Goal: Task Accomplishment & Management: Manage account settings

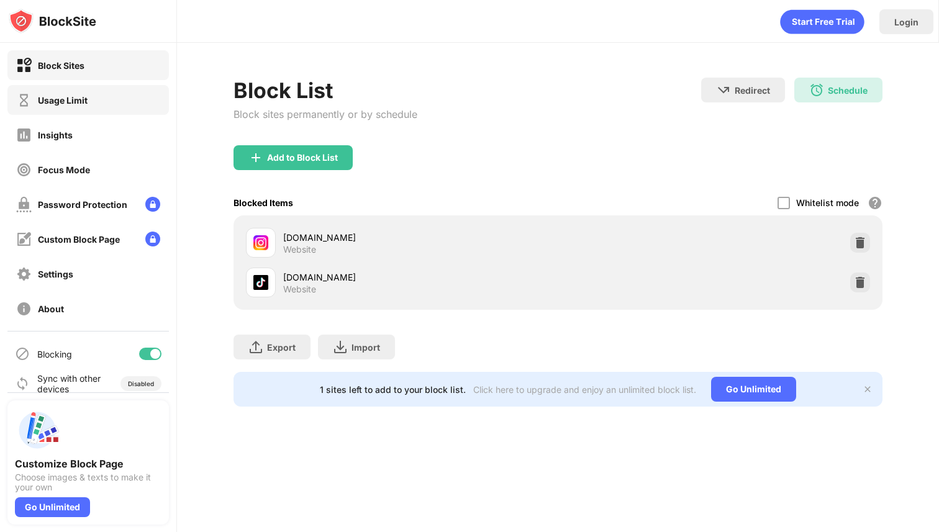
click at [57, 98] on div "Usage Limit" at bounding box center [63, 100] width 50 height 11
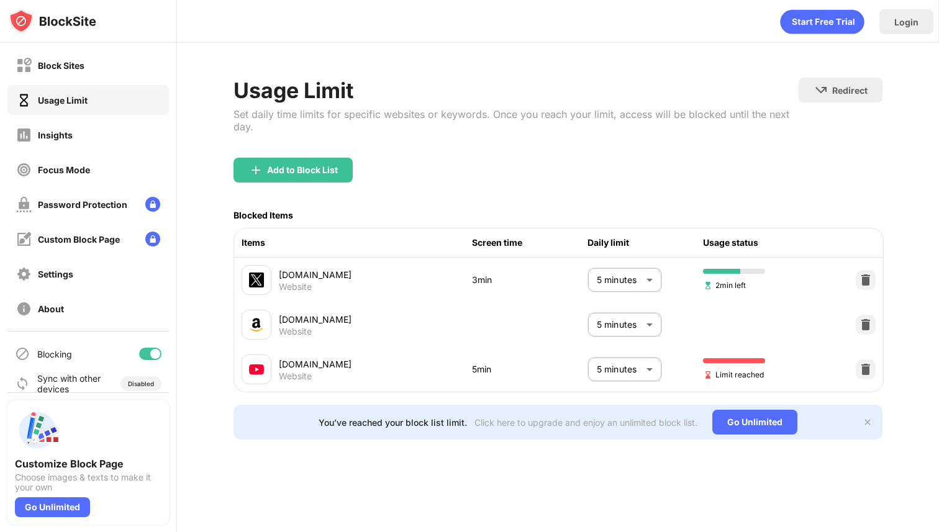
click at [625, 356] on body "Block Sites Usage Limit Insights Focus Mode Password Protection Custom Block Pa…" at bounding box center [469, 266] width 939 height 532
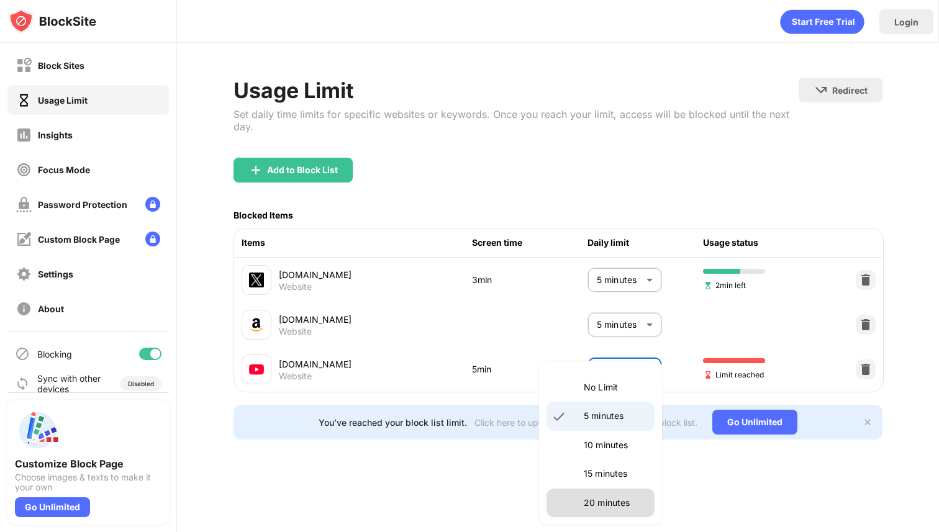
scroll to position [38, 0]
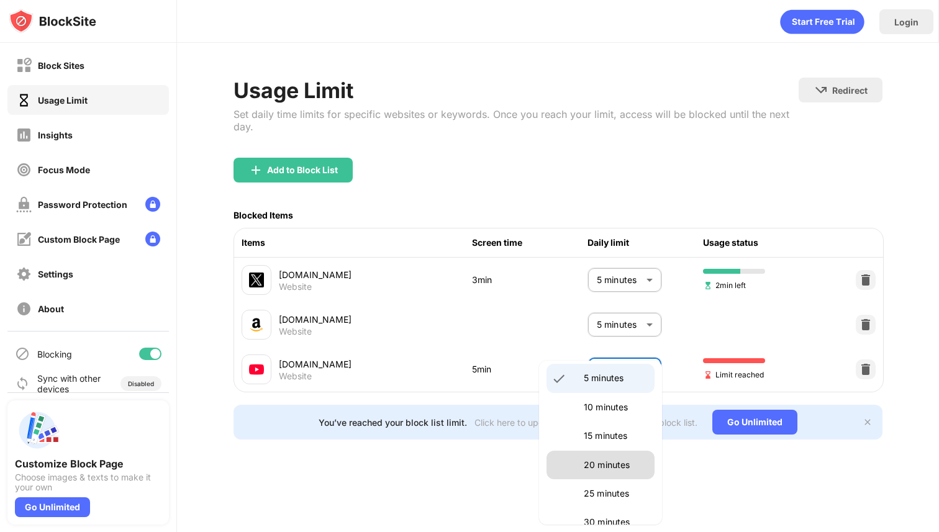
click at [579, 470] on li "20 minutes" at bounding box center [601, 465] width 108 height 29
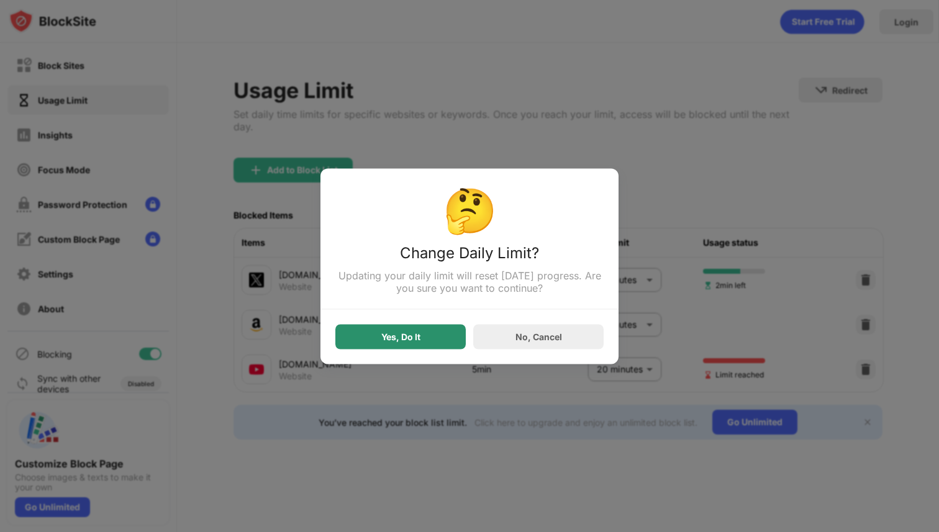
click at [427, 343] on div "Yes, Do It" at bounding box center [400, 336] width 130 height 25
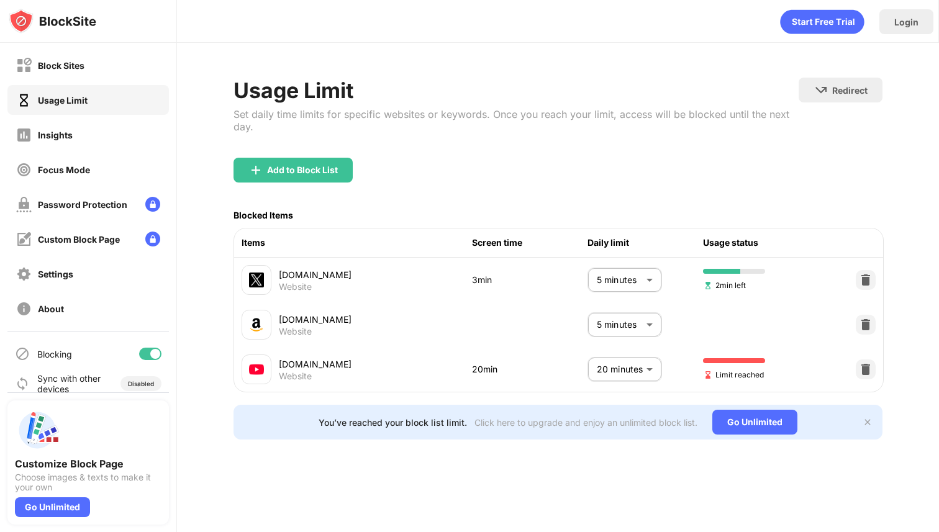
click at [620, 371] on body "Block Sites Usage Limit Insights Focus Mode Password Protection Custom Block Pa…" at bounding box center [469, 266] width 939 height 532
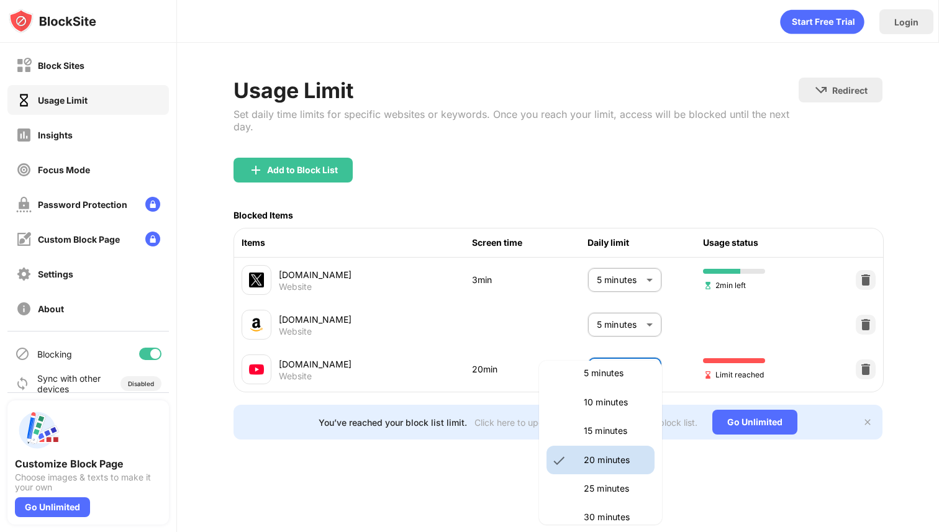
scroll to position [55, 0]
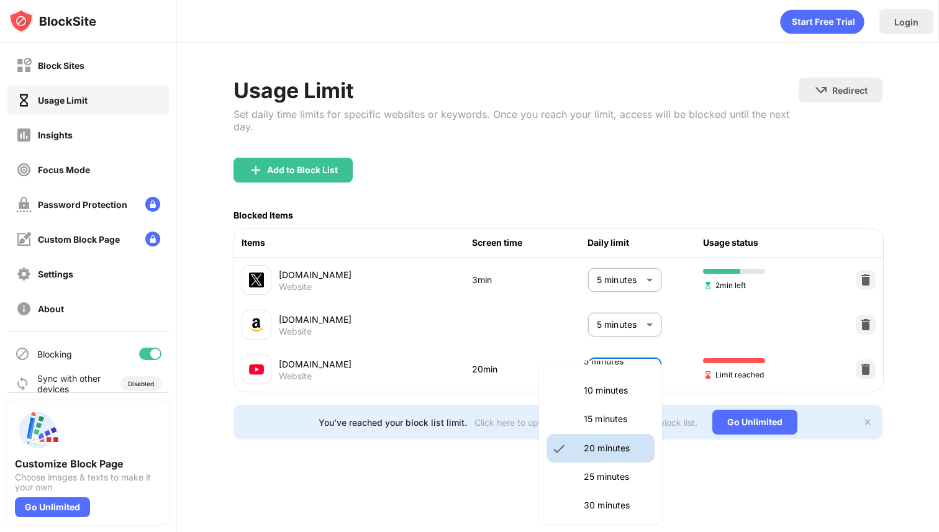
click at [612, 476] on p "25 minutes" at bounding box center [615, 477] width 63 height 14
type input "**"
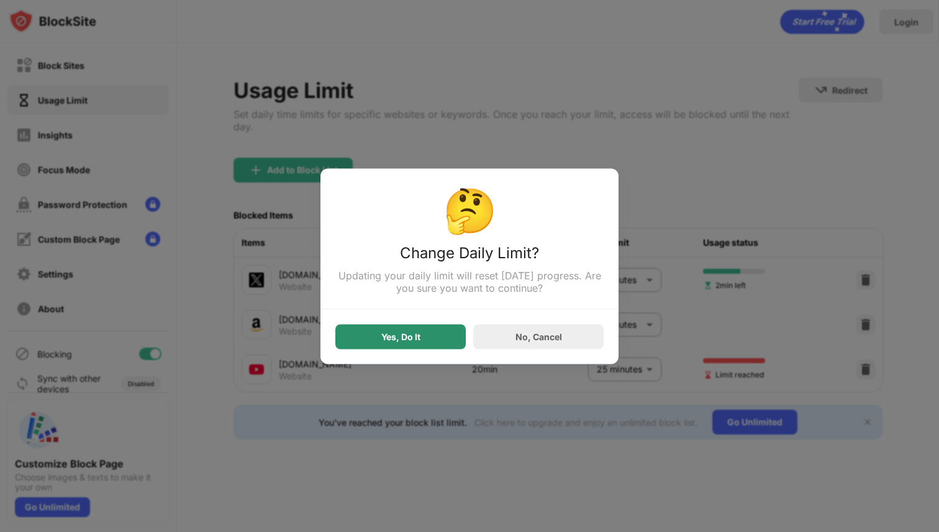
click at [412, 342] on div "Yes, Do It" at bounding box center [400, 337] width 39 height 10
